Goal: Check status: Check status

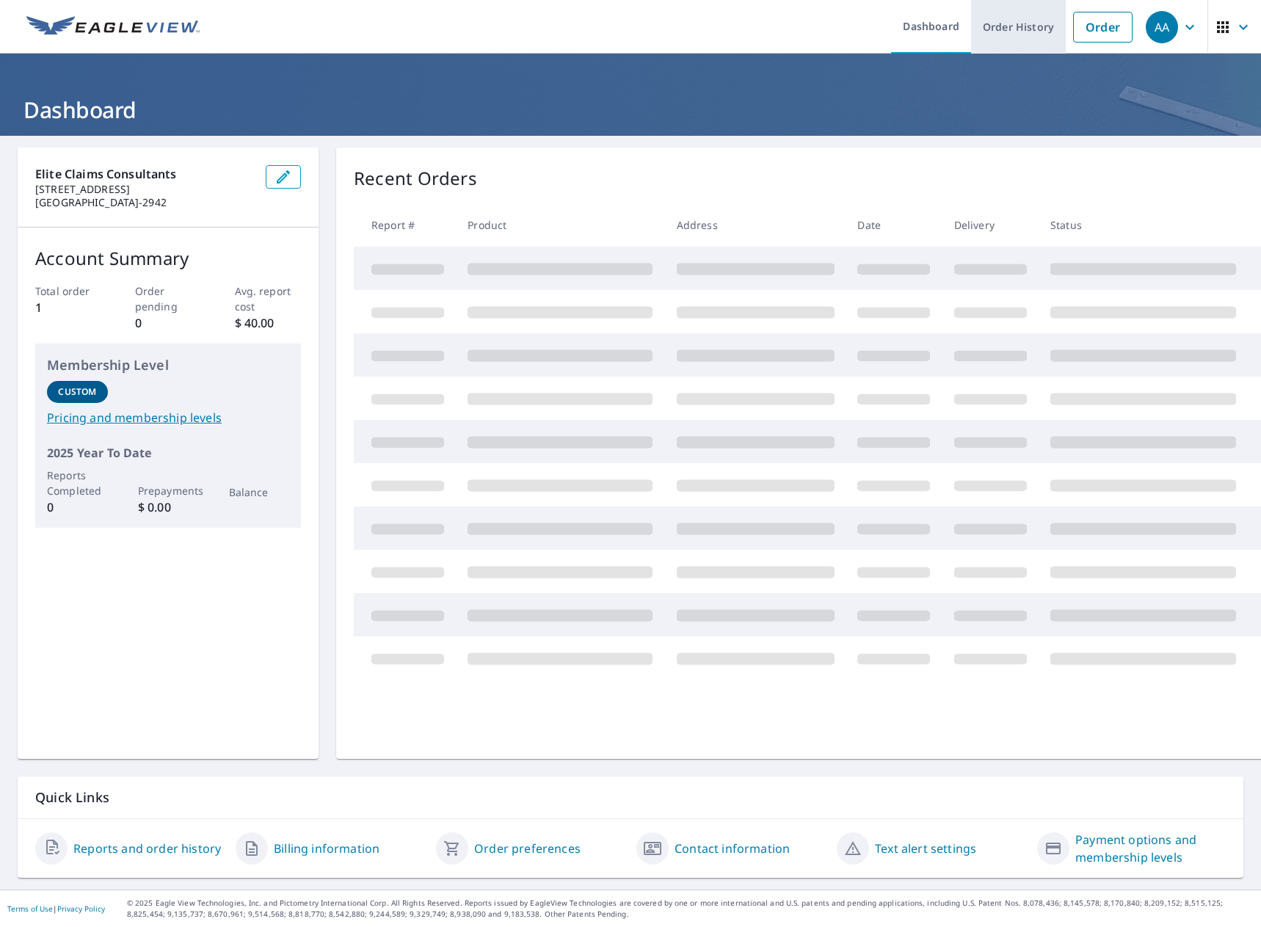
click at [1007, 29] on link "Order History" at bounding box center [1018, 27] width 95 height 54
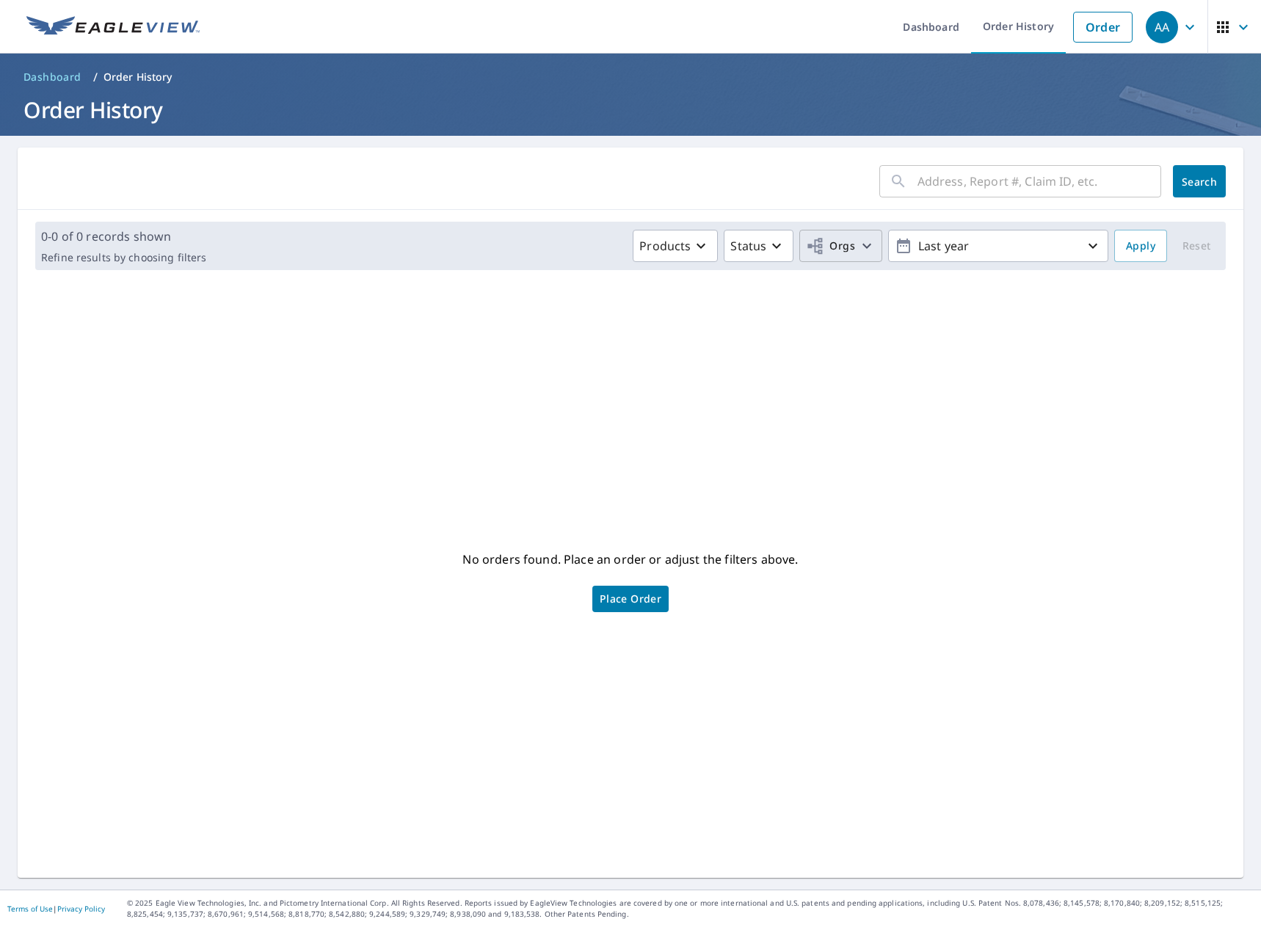
click at [831, 244] on span "Orgs" at bounding box center [830, 246] width 49 height 18
click at [754, 335] on div "Elite Claims Consulting" at bounding box center [694, 330] width 324 height 31
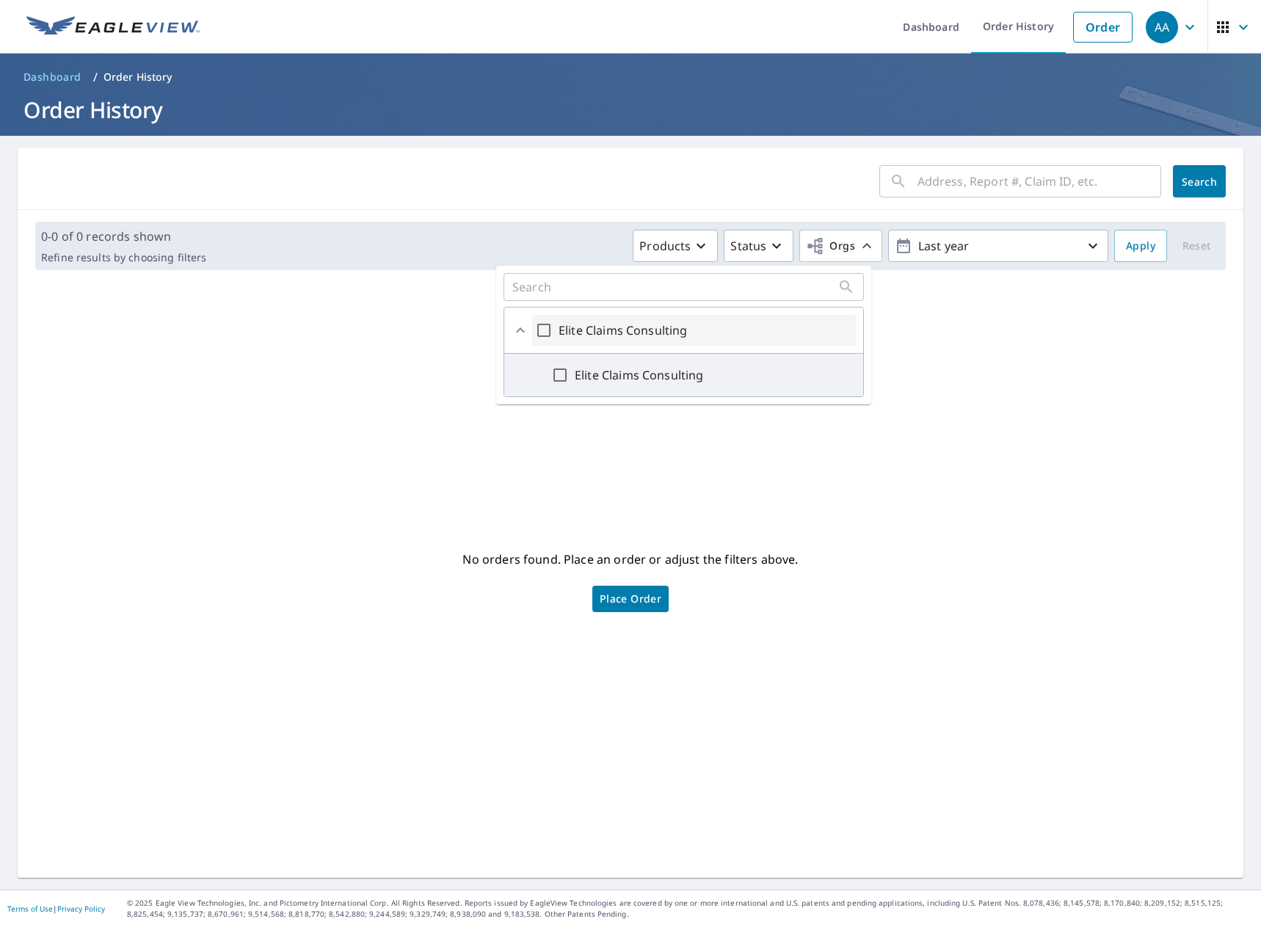
click at [584, 334] on label "Elite Claims Consulting" at bounding box center [623, 330] width 128 height 18
click at [553, 334] on input "Elite Claims Consulting" at bounding box center [544, 330] width 18 height 18
checkbox input "true"
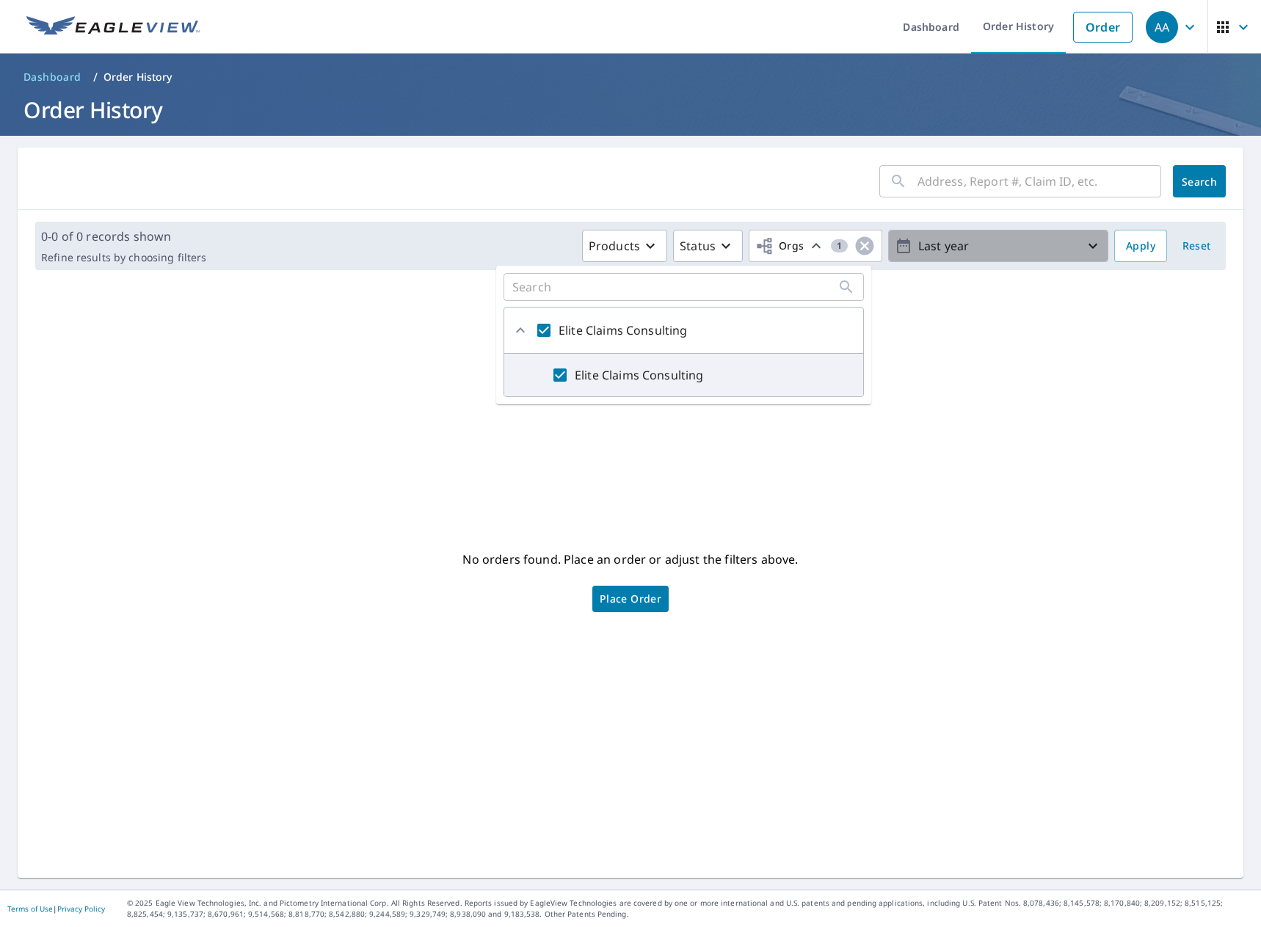
click at [947, 247] on p "Last year" at bounding box center [998, 246] width 172 height 26
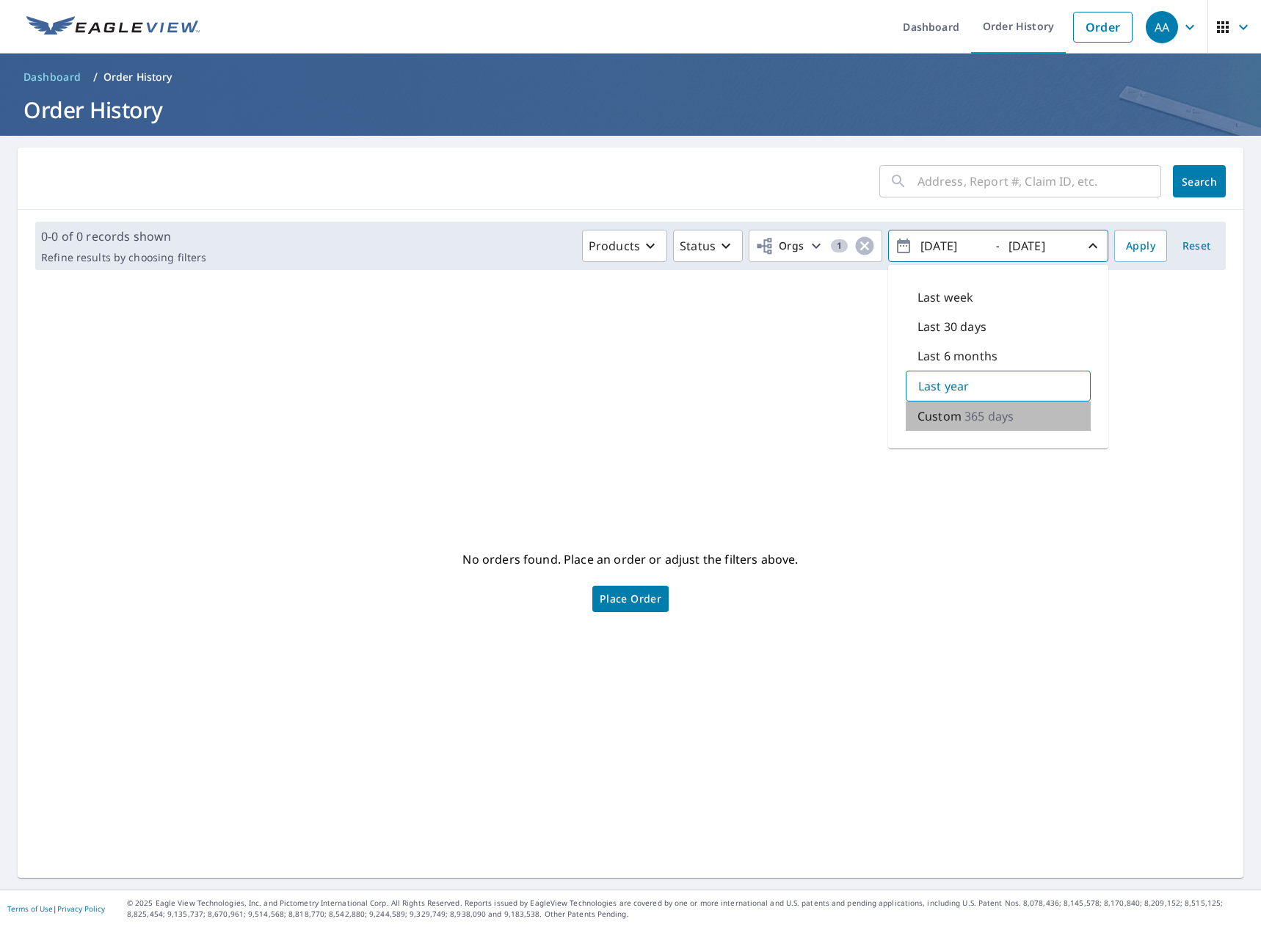
click at [937, 418] on p "Custom" at bounding box center [939, 416] width 44 height 18
click at [935, 249] on input "[DATE]" at bounding box center [952, 245] width 72 height 23
type input "[DATE]"
click at [1132, 242] on span "Apply" at bounding box center [1140, 246] width 29 height 18
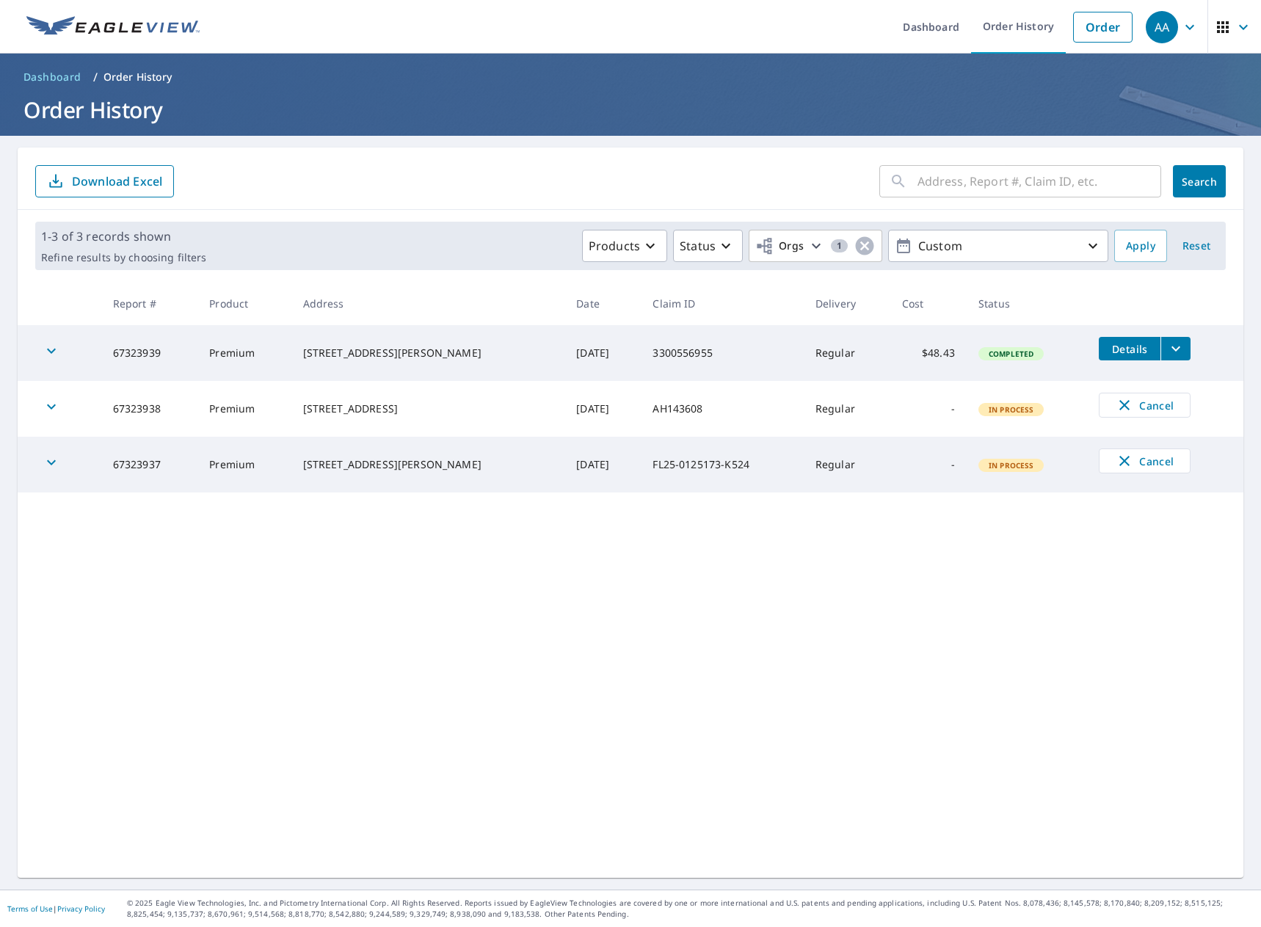
click at [324, 360] on div "[STREET_ADDRESS][PERSON_NAME]" at bounding box center [428, 353] width 250 height 15
